Goal: Transaction & Acquisition: Purchase product/service

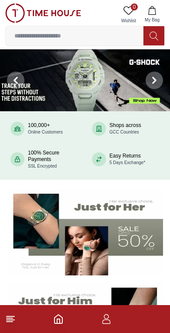
click at [37, 27] on input at bounding box center [75, 35] width 138 height 17
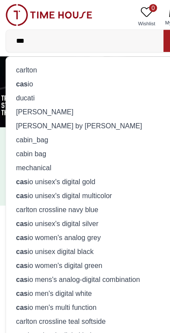
type input "****"
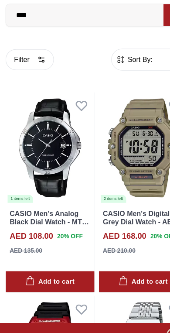
click at [44, 27] on input "****" at bounding box center [75, 35] width 138 height 17
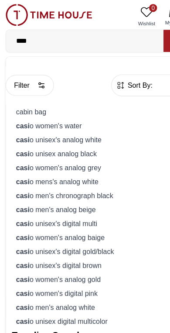
type input "*****"
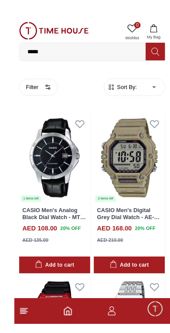
scroll to position [13, 0]
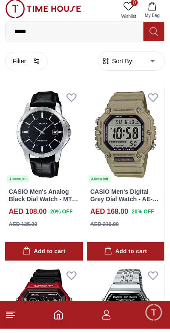
click at [119, 63] on span "Sort By:" at bounding box center [122, 65] width 24 height 9
click at [131, 73] on div "Filter Sort By: ​ ****** ​" at bounding box center [85, 65] width 160 height 33
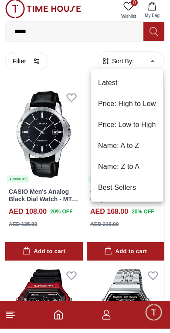
click at [115, 127] on li "Price: Low to High" at bounding box center [127, 129] width 72 height 21
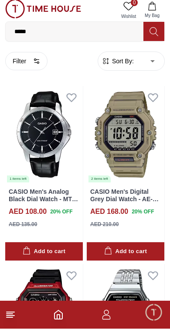
type input "*"
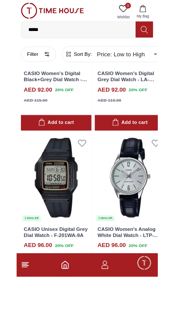
scroll to position [1140, 0]
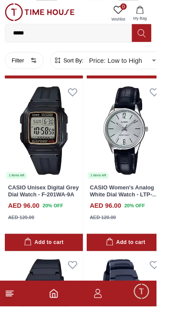
click at [157, 332] on footer at bounding box center [85, 319] width 170 height 28
click at [112, 324] on icon "button" at bounding box center [106, 318] width 10 height 10
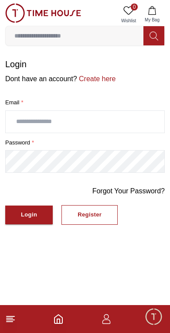
click at [109, 319] on icon "button" at bounding box center [106, 318] width 10 height 10
click at [22, 221] on button "Login" at bounding box center [29, 214] width 48 height 19
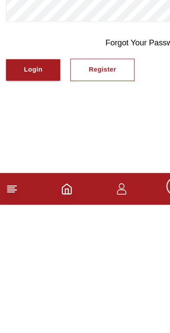
click at [78, 205] on button "Register" at bounding box center [89, 215] width 56 height 20
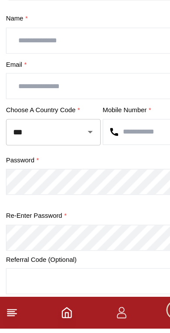
scroll to position [61, 0]
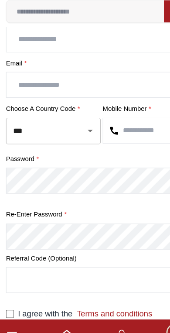
click at [75, 135] on icon "Open" at bounding box center [79, 140] width 10 height 10
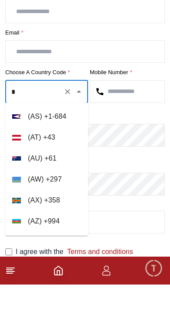
scroll to position [3, 0]
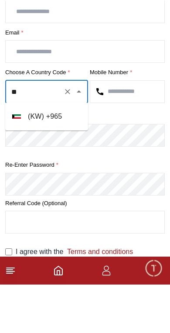
click at [29, 154] on li "( KW ) + 965" at bounding box center [46, 164] width 83 height 21
type input "***"
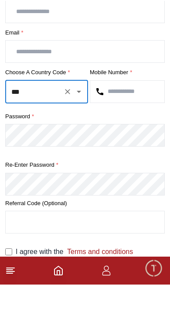
click at [116, 129] on input "text" at bounding box center [127, 140] width 74 height 22
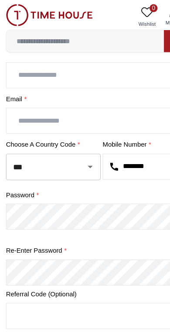
type input "********"
click at [24, 67] on input "text" at bounding box center [85, 66] width 159 height 22
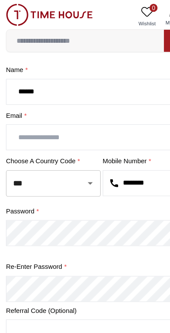
type input "*****"
click at [37, 129] on input "text" at bounding box center [85, 120] width 159 height 22
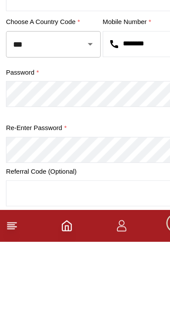
type input "**********"
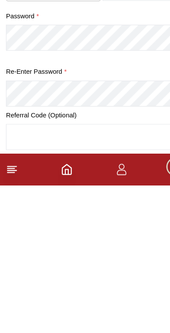
scroll to position [61, 0]
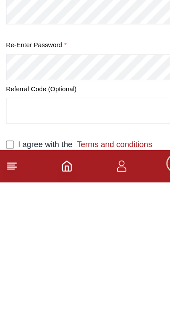
click at [96, 296] on link "Terms and conditions" at bounding box center [98, 299] width 70 height 7
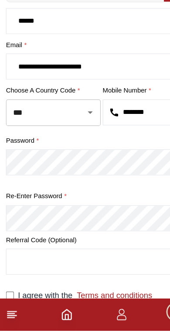
scroll to position [61, 0]
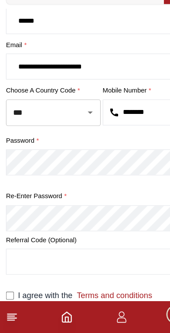
click at [50, 305] on footer at bounding box center [85, 319] width 170 height 28
click at [54, 313] on icon "Home" at bounding box center [58, 318] width 10 height 10
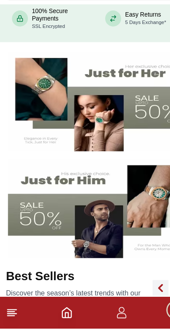
scroll to position [98, 0]
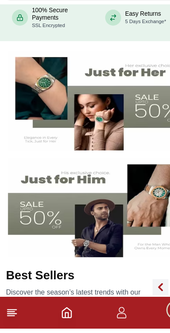
click at [105, 313] on icon "button" at bounding box center [106, 318] width 10 height 10
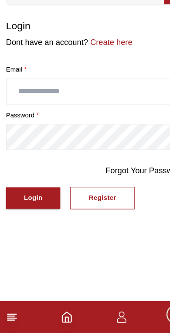
click at [21, 111] on input "text" at bounding box center [85, 122] width 159 height 22
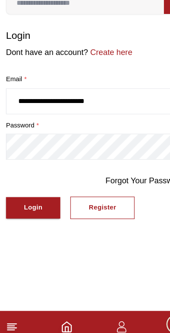
type input "**********"
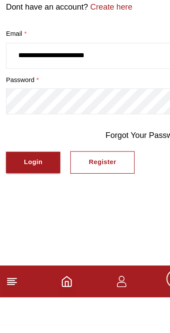
click at [25, 210] on div "Login" at bounding box center [29, 215] width 16 height 10
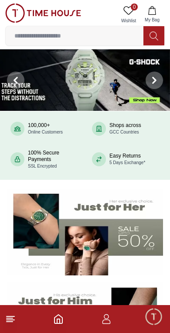
click at [102, 323] on icon "button" at bounding box center [106, 318] width 10 height 10
click at [46, 34] on input at bounding box center [75, 35] width 138 height 17
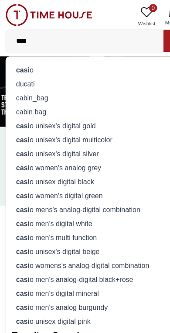
type input "*****"
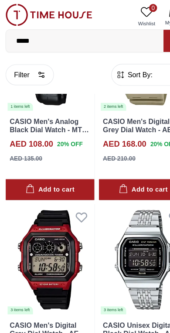
scroll to position [102, 0]
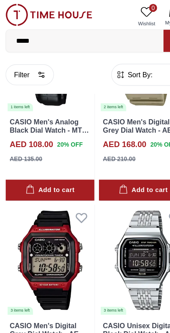
click at [20, 66] on button "Filter" at bounding box center [26, 65] width 42 height 18
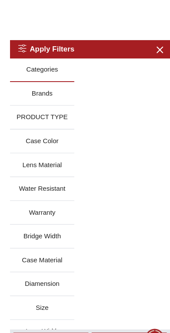
scroll to position [49, 0]
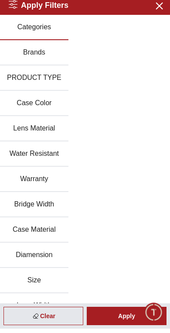
click at [162, 7] on icon "button" at bounding box center [159, 10] width 6 height 6
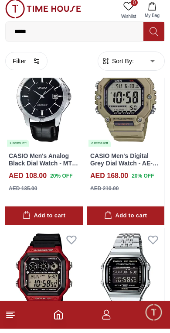
scroll to position [0, 0]
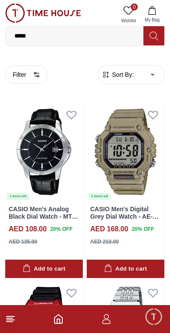
click at [109, 320] on icon "button" at bounding box center [106, 321] width 8 height 4
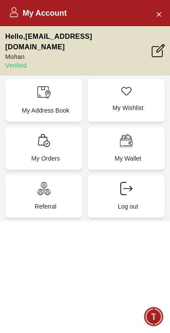
click at [154, 18] on button "Close Account" at bounding box center [159, 14] width 14 height 14
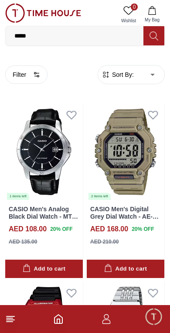
click at [5, 327] on footer at bounding box center [85, 319] width 170 height 28
click at [10, 321] on line at bounding box center [10, 321] width 6 height 0
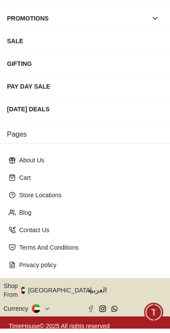
scroll to position [5, 0]
click at [61, 287] on button "Shop From [GEOGRAPHIC_DATA]" at bounding box center [50, 294] width 95 height 17
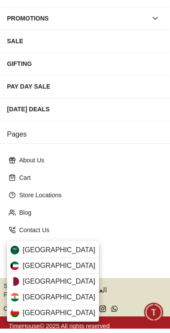
click at [68, 262] on div "[GEOGRAPHIC_DATA]" at bounding box center [53, 270] width 92 height 16
